Goal: Task Accomplishment & Management: Complete application form

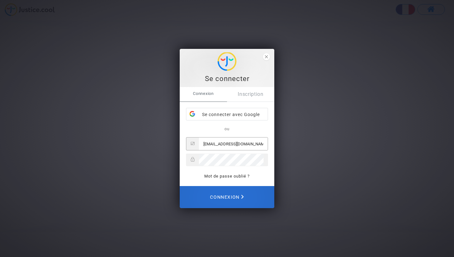
click at [230, 197] on span "Connexion" at bounding box center [227, 197] width 34 height 14
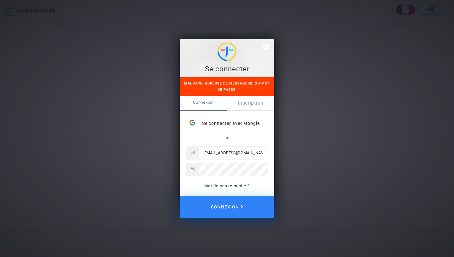
click at [237, 152] on input "kellylopeztafut@gmail.com" at bounding box center [233, 153] width 69 height 13
drag, startPoint x: 257, startPoint y: 153, endPoint x: 206, endPoint y: 154, distance: 50.8
click at [206, 154] on input "kellylopeztafut@gmail.com" at bounding box center [233, 153] width 69 height 13
type input "k"
type input "[PERSON_NAME][EMAIL_ADDRESS][PERSON_NAME][DOMAIN_NAME]"
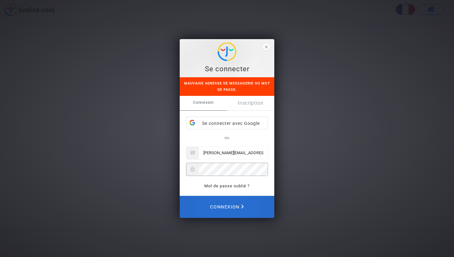
click at [226, 201] on span "Connexion" at bounding box center [227, 207] width 34 height 14
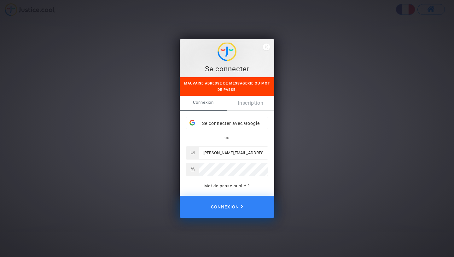
click at [228, 175] on div at bounding box center [227, 169] width 82 height 13
drag, startPoint x: 229, startPoint y: 176, endPoint x: 196, endPoint y: 171, distance: 33.2
click at [196, 171] on div at bounding box center [227, 169] width 82 height 13
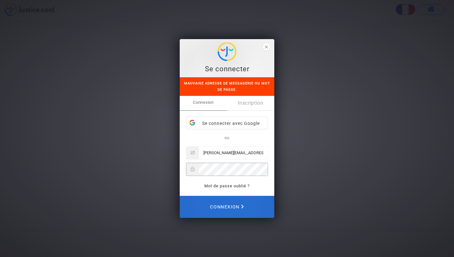
click at [210, 202] on span "Connexion" at bounding box center [227, 207] width 34 height 14
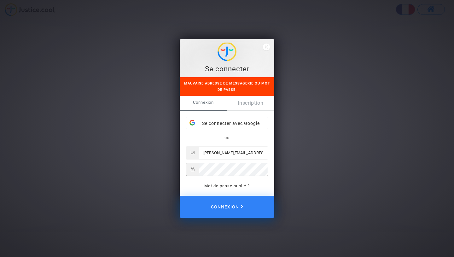
click at [126, 166] on div "Se connecter Mauvaise adresse de messagerie ou mot de passe. Connexion Inscript…" at bounding box center [227, 128] width 454 height 257
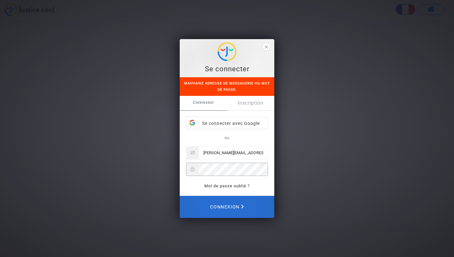
click at [247, 200] on button "Connexion" at bounding box center [227, 207] width 95 height 22
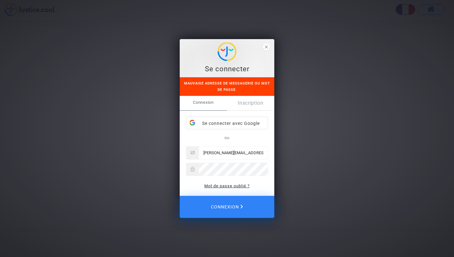
click at [236, 186] on link "Mot de passe oublié ?" at bounding box center [227, 186] width 45 height 5
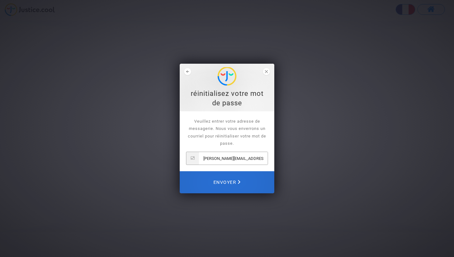
click at [241, 182] on button "Envoyer" at bounding box center [227, 182] width 95 height 22
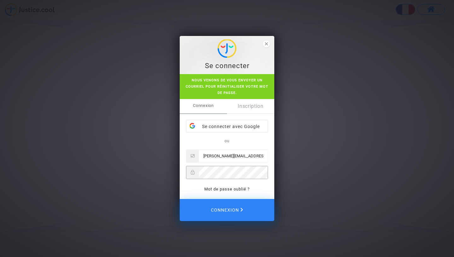
click at [273, 146] on div "Connexion Inscription Se connecter avec Google ou kelly.c.lopez@hotmail.com Mot…" at bounding box center [227, 149] width 95 height 100
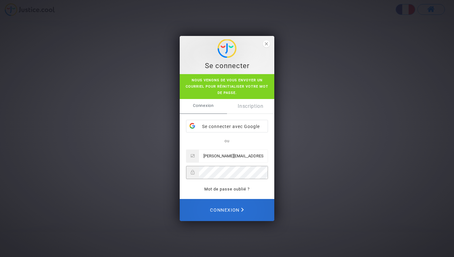
click at [235, 207] on span "Connexion" at bounding box center [227, 210] width 34 height 14
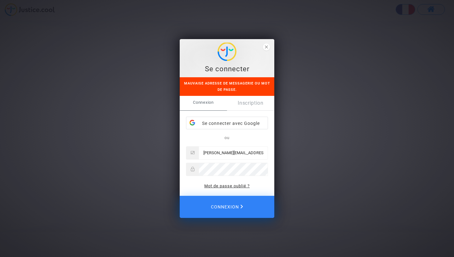
click at [235, 188] on link "Mot de passe oublié ?" at bounding box center [227, 186] width 45 height 5
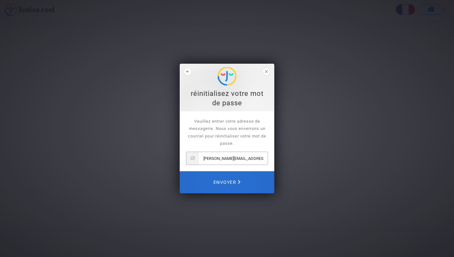
click at [229, 186] on span "Envoyer" at bounding box center [227, 182] width 27 height 14
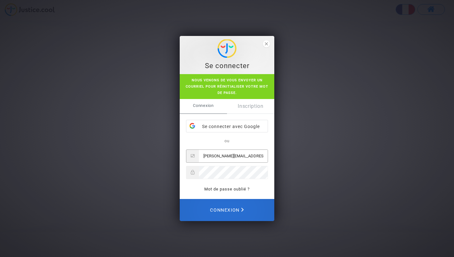
click at [240, 203] on button "Connexion" at bounding box center [227, 210] width 95 height 22
click at [231, 207] on span "Connexion" at bounding box center [227, 210] width 34 height 14
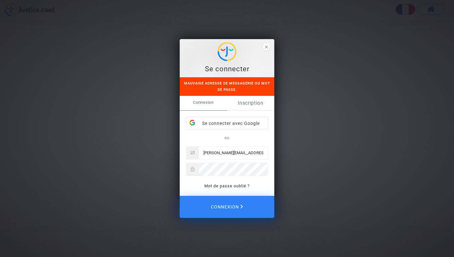
click at [254, 102] on link "Inscription" at bounding box center [250, 103] width 47 height 15
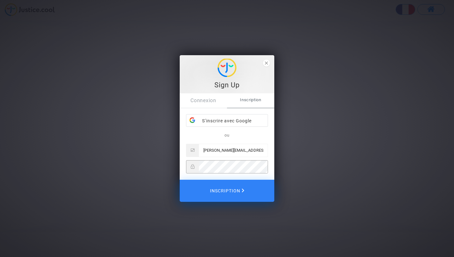
click at [215, 109] on div "Connexion Inscription S’inscrire avec Google ou kelly.c.lopez@hotmail.com" at bounding box center [227, 133] width 82 height 80
click at [213, 102] on link "Connexion" at bounding box center [203, 100] width 47 height 15
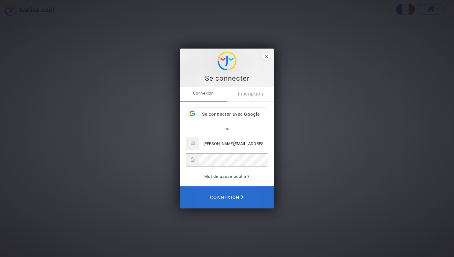
click at [233, 198] on span "Connexion" at bounding box center [227, 198] width 34 height 14
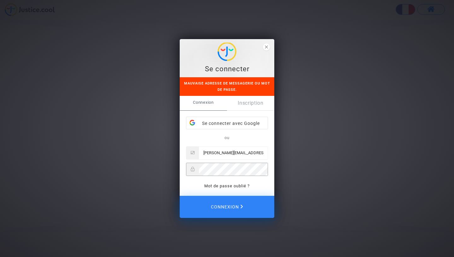
click at [187, 169] on div at bounding box center [227, 169] width 82 height 13
click at [180, 196] on button "Connexion" at bounding box center [227, 207] width 95 height 22
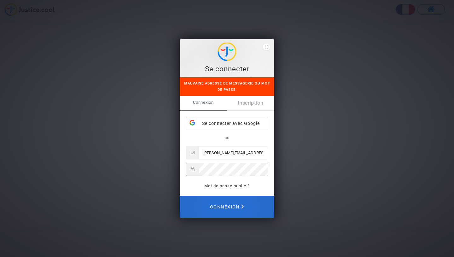
click at [221, 214] on button "Connexion" at bounding box center [227, 207] width 95 height 22
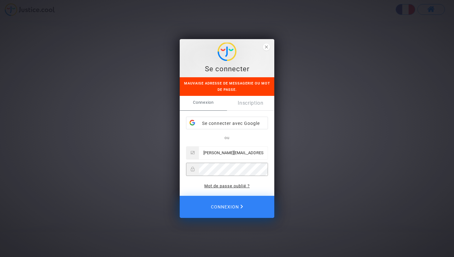
click at [243, 187] on link "Mot de passe oublié ?" at bounding box center [227, 186] width 45 height 5
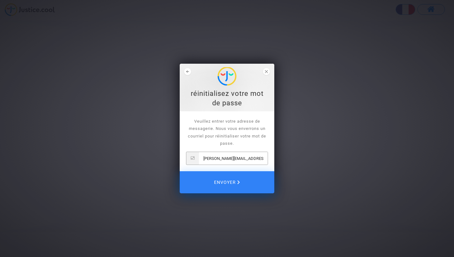
drag, startPoint x: 257, startPoint y: 161, endPoint x: 206, endPoint y: 153, distance: 51.8
click at [206, 153] on input "[PERSON_NAME][EMAIL_ADDRESS][PERSON_NAME][DOMAIN_NAME]" at bounding box center [233, 158] width 69 height 13
type input "[PERSON_NAME][EMAIL_ADDRESS][PERSON_NAME][DOMAIN_NAME]"
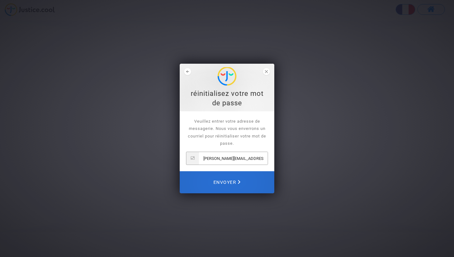
click at [225, 186] on span "Envoyer" at bounding box center [227, 182] width 27 height 14
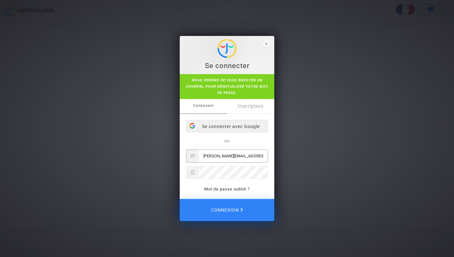
click at [248, 123] on div "Se connecter avec Google" at bounding box center [227, 126] width 81 height 13
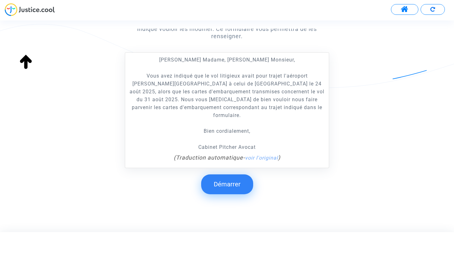
scroll to position [119, 0]
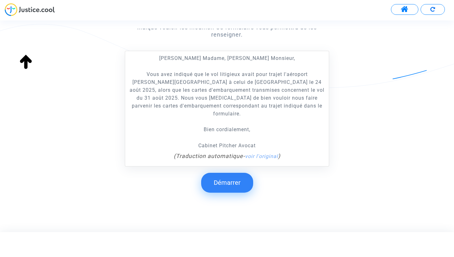
click at [234, 173] on button "Démarrer" at bounding box center [227, 183] width 52 height 20
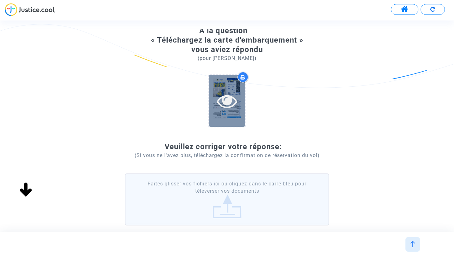
scroll to position [24, 0]
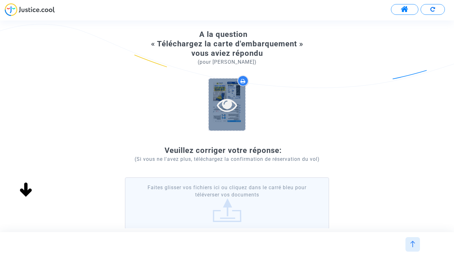
click at [233, 106] on icon at bounding box center [227, 105] width 21 height 20
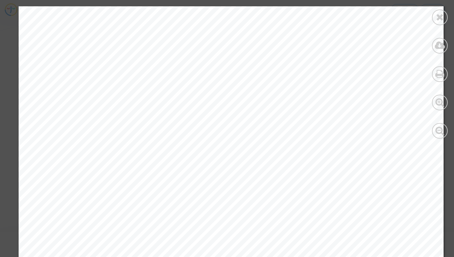
scroll to position [1267, 0]
click at [441, 17] on icon at bounding box center [440, 16] width 8 height 9
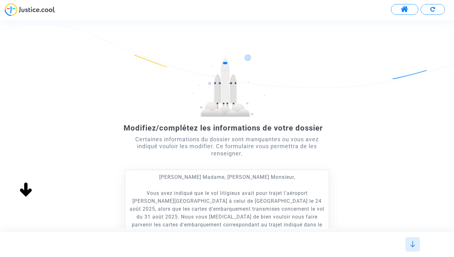
scroll to position [119, 0]
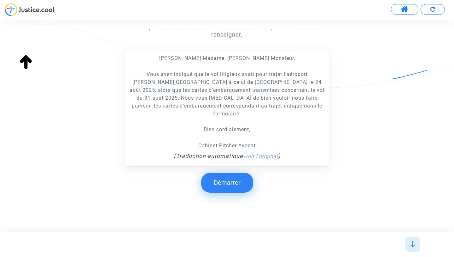
click at [229, 174] on button "Démarrer" at bounding box center [227, 183] width 52 height 20
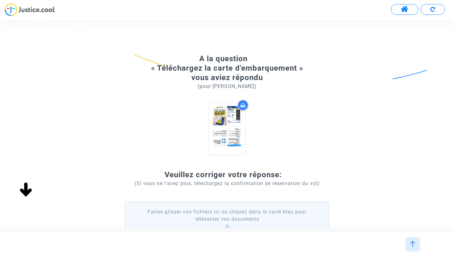
scroll to position [70, 0]
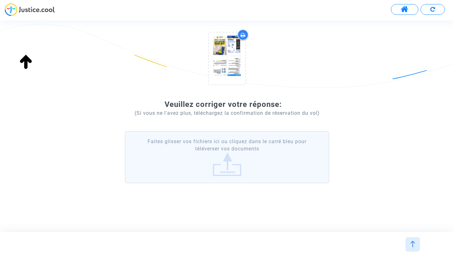
click at [399, 9] on button at bounding box center [404, 9] width 27 height 11
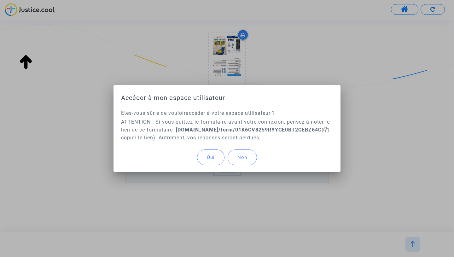
click at [214, 160] on span "Oui" at bounding box center [211, 158] width 8 height 6
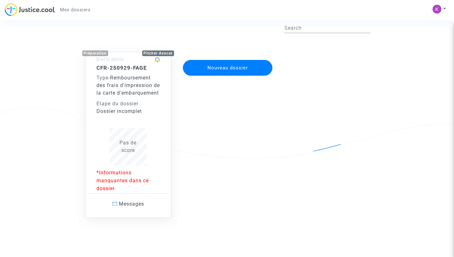
scroll to position [42, 0]
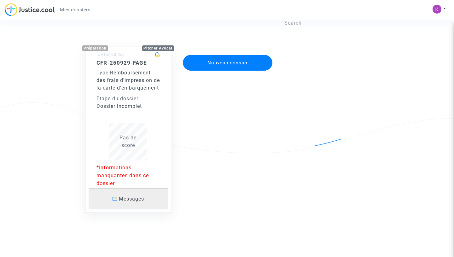
click at [123, 198] on span "Messages" at bounding box center [131, 199] width 25 height 6
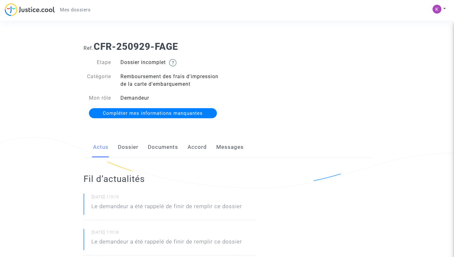
click at [127, 150] on link "Dossier" at bounding box center [128, 147] width 21 height 21
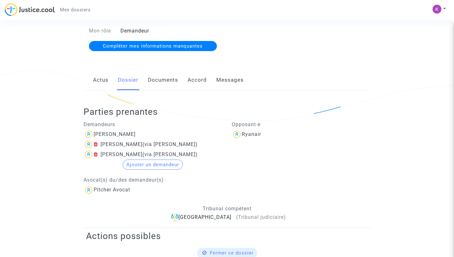
scroll to position [76, 0]
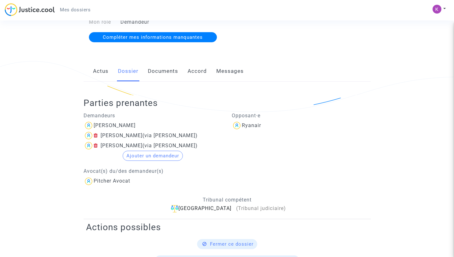
click at [167, 69] on link "Documents" at bounding box center [163, 71] width 30 height 21
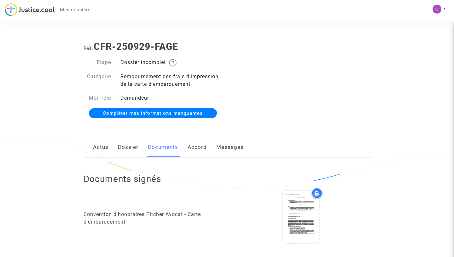
click at [201, 149] on link "Accord" at bounding box center [197, 147] width 19 height 21
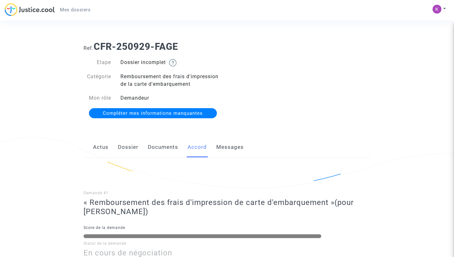
click at [224, 151] on link "Messages" at bounding box center [229, 147] width 27 height 21
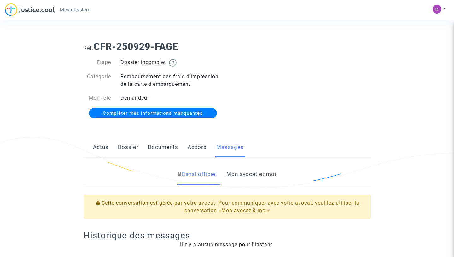
click at [201, 151] on link "Accord" at bounding box center [197, 147] width 19 height 21
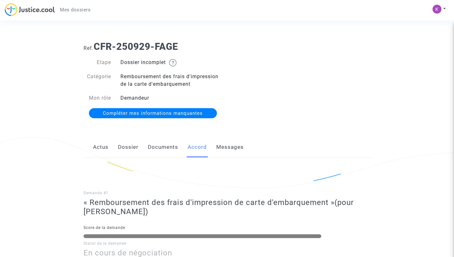
click at [167, 145] on link "Documents" at bounding box center [163, 147] width 30 height 21
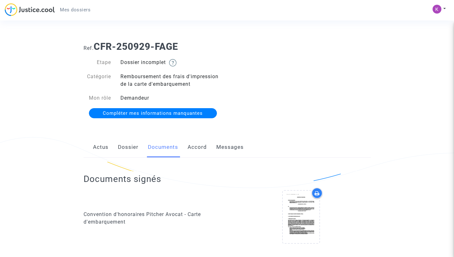
click at [136, 147] on link "Dossier" at bounding box center [128, 147] width 21 height 21
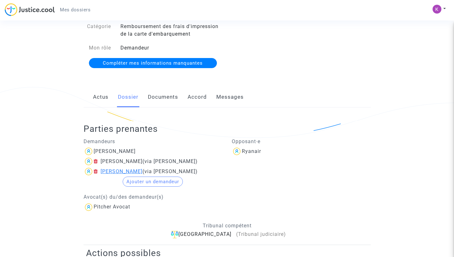
scroll to position [51, 0]
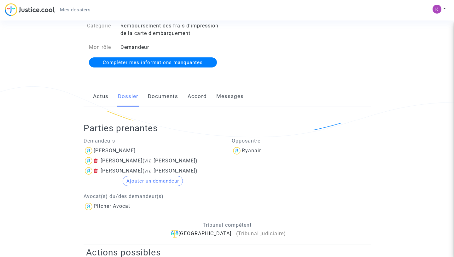
click at [105, 103] on link "Actus" at bounding box center [100, 96] width 15 height 21
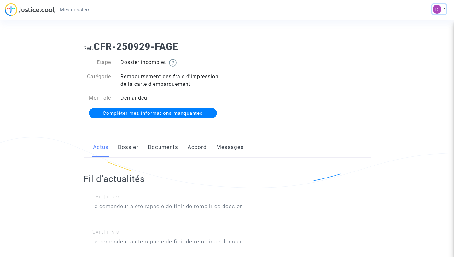
click at [436, 10] on img at bounding box center [437, 9] width 9 height 9
click at [75, 12] on span "Mes dossiers" at bounding box center [75, 10] width 31 height 6
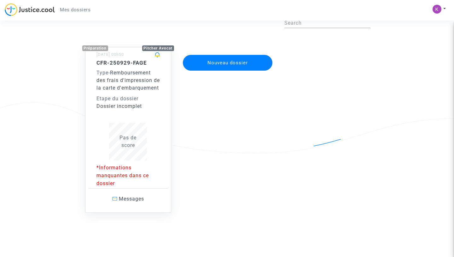
scroll to position [42, 0]
click at [150, 44] on div "Pitcher Avocat" at bounding box center [158, 48] width 32 height 8
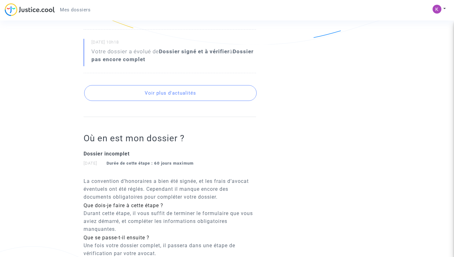
scroll to position [388, 0]
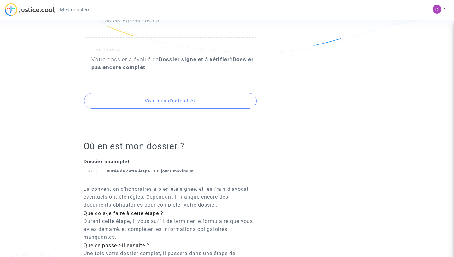
click at [174, 100] on button "Voir plus d'actualités" at bounding box center [170, 101] width 173 height 16
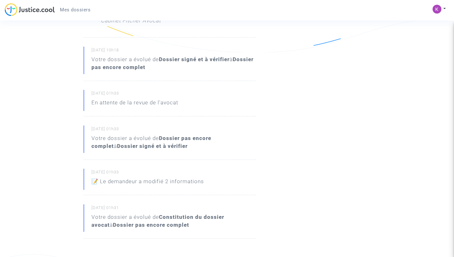
click at [176, 99] on p "En attente de la revue de l'avocat" at bounding box center [135, 104] width 87 height 11
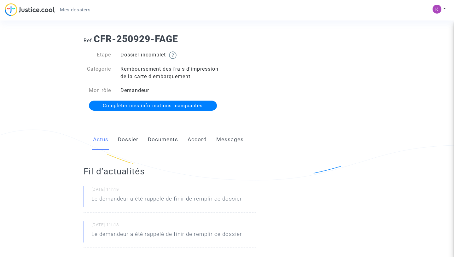
scroll to position [0, 0]
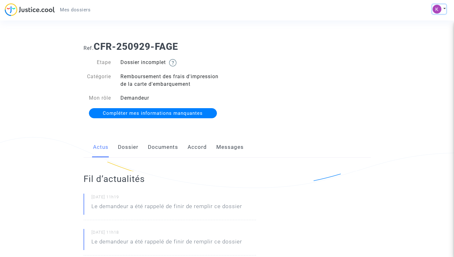
click at [437, 12] on img at bounding box center [437, 9] width 9 height 9
click at [427, 24] on link "Mon profil" at bounding box center [421, 22] width 50 height 10
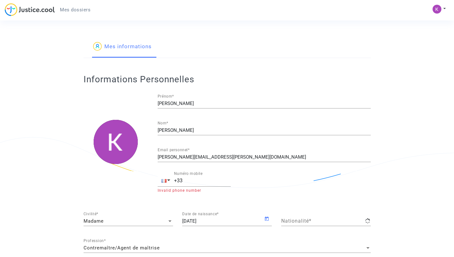
type input "française"
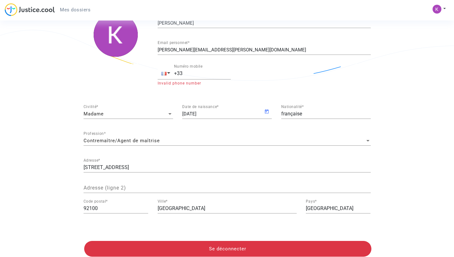
scroll to position [101, 0]
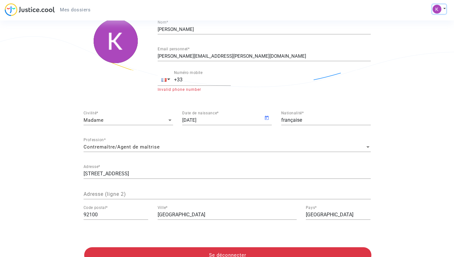
click at [439, 9] on img at bounding box center [437, 9] width 9 height 9
click at [44, 11] on img at bounding box center [30, 9] width 50 height 13
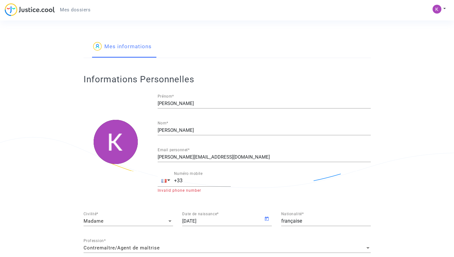
click at [71, 12] on span "Mes dossiers" at bounding box center [75, 10] width 31 height 6
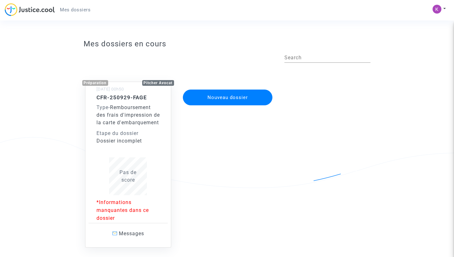
scroll to position [42, 0]
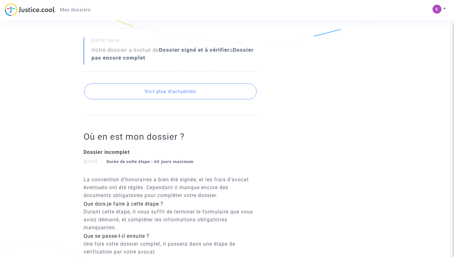
scroll to position [458, 0]
